Goal: Task Accomplishment & Management: Manage account settings

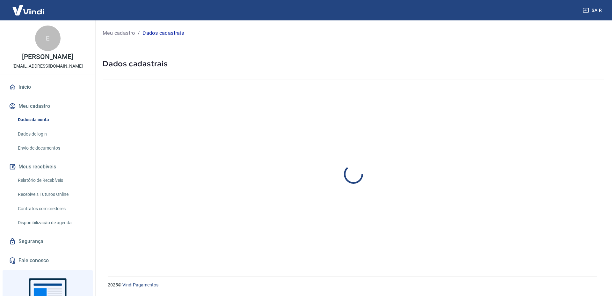
select select "RJ"
select select "business"
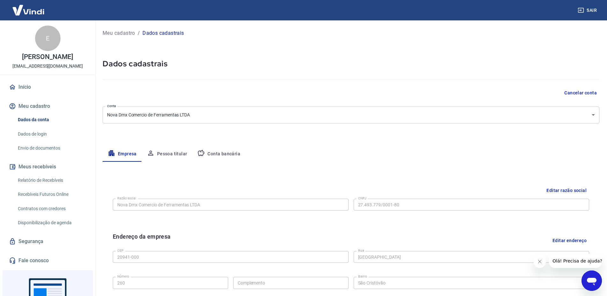
click at [203, 152] on icon "button" at bounding box center [201, 153] width 8 height 8
